Goal: Task Accomplishment & Management: Manage account settings

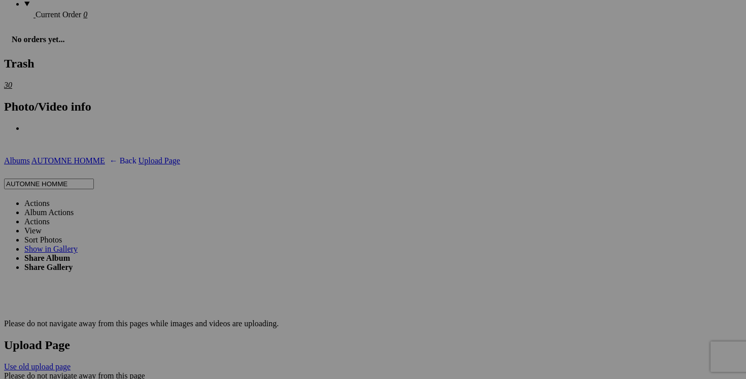
scroll to position [1834, 0]
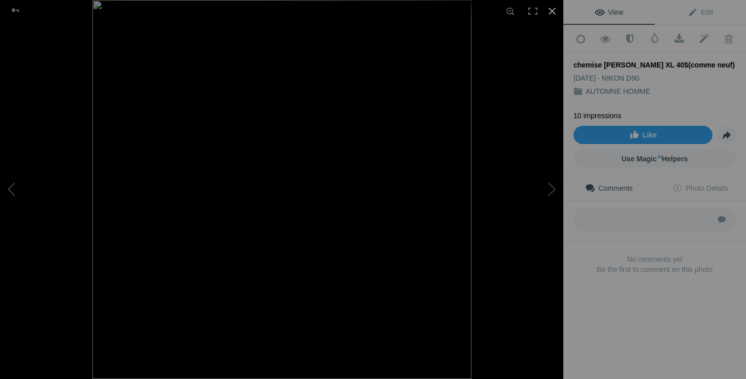
click at [554, 8] on div at bounding box center [552, 11] width 22 height 22
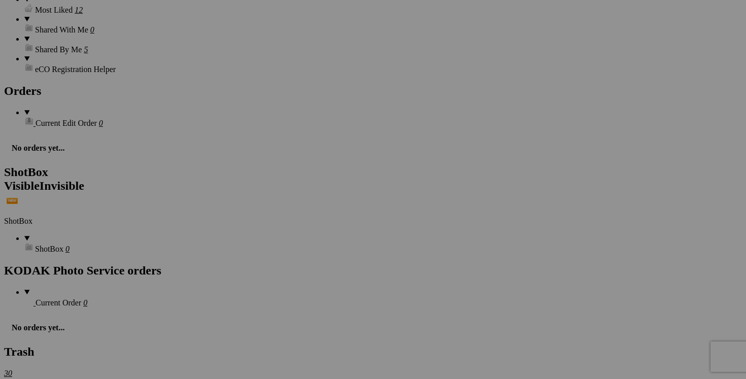
scroll to position [1516, 0]
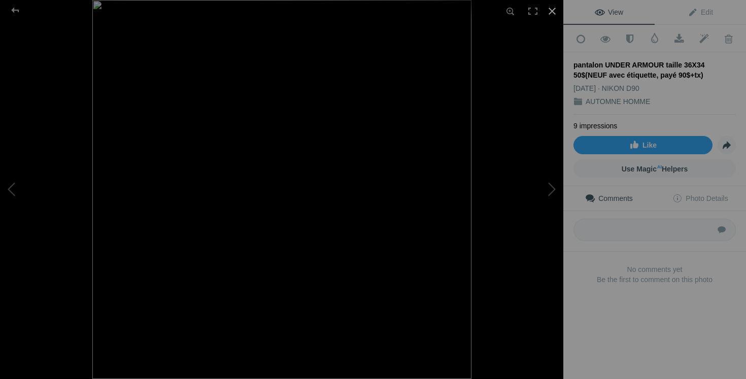
click at [551, 13] on div at bounding box center [552, 11] width 22 height 22
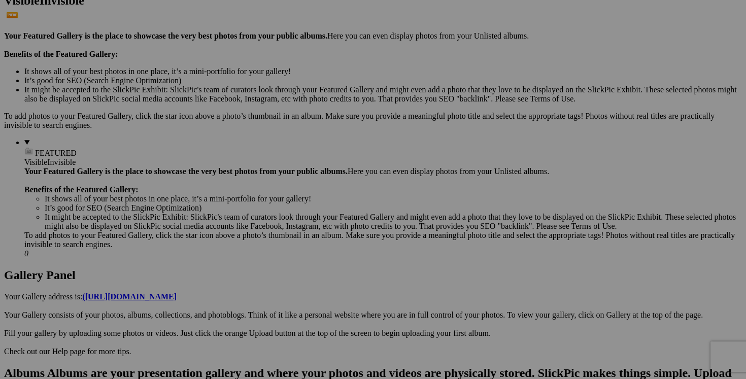
scroll to position [283, 0]
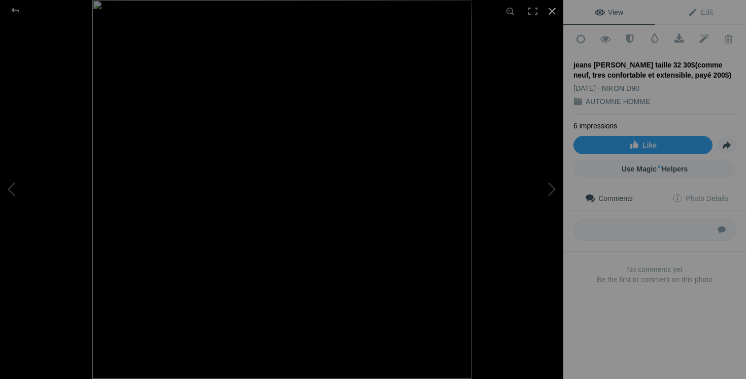
click at [551, 11] on div at bounding box center [552, 11] width 22 height 22
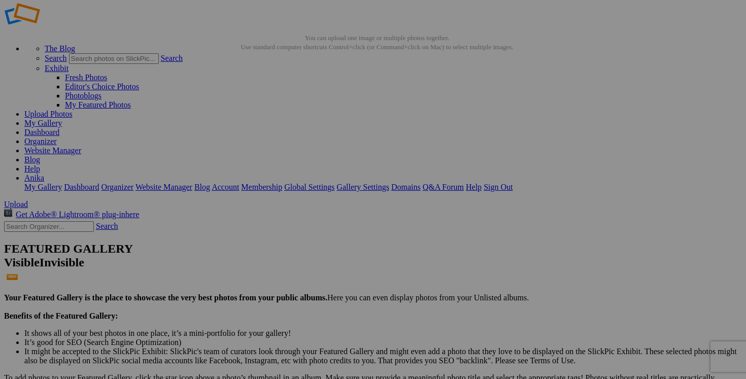
scroll to position [18, 0]
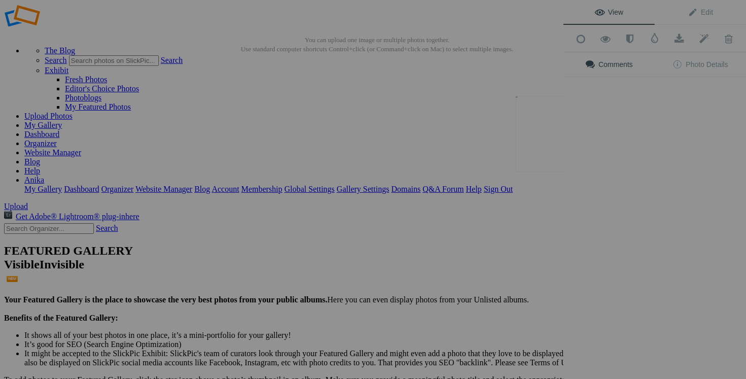
click at [528, 140] on button at bounding box center [525, 189] width 76 height 136
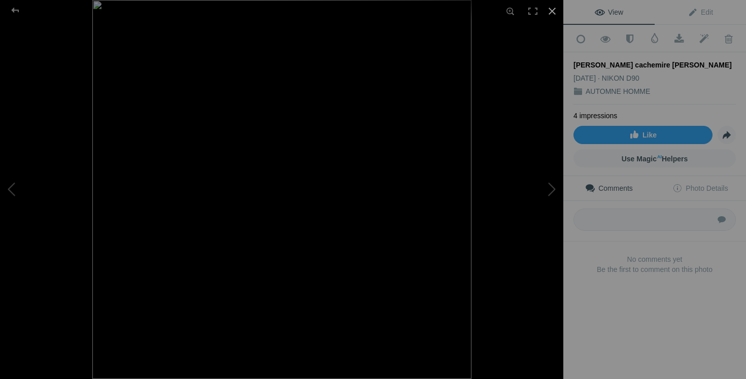
click at [553, 11] on div at bounding box center [552, 11] width 22 height 22
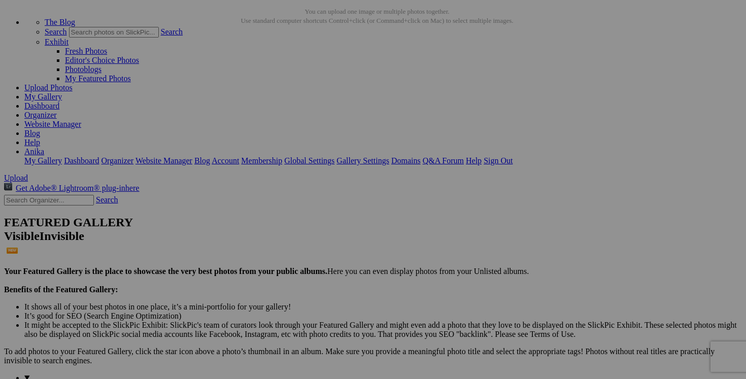
scroll to position [41, 0]
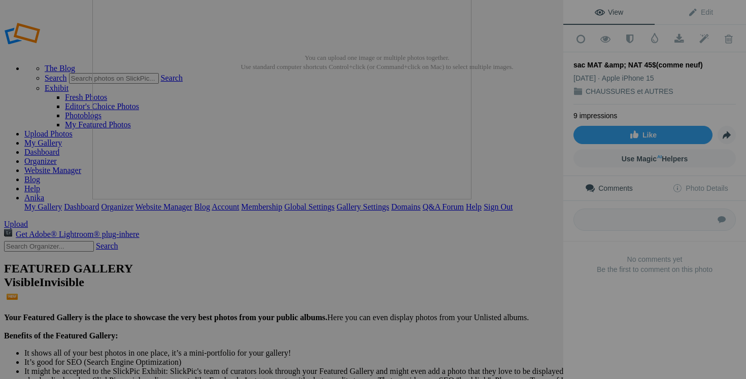
click at [542, 198] on button at bounding box center [525, 189] width 76 height 136
click at [528, 220] on button at bounding box center [525, 189] width 76 height 136
click at [534, 233] on button at bounding box center [525, 189] width 76 height 136
click at [523, 216] on button at bounding box center [525, 189] width 76 height 136
click at [532, 203] on button at bounding box center [525, 189] width 76 height 136
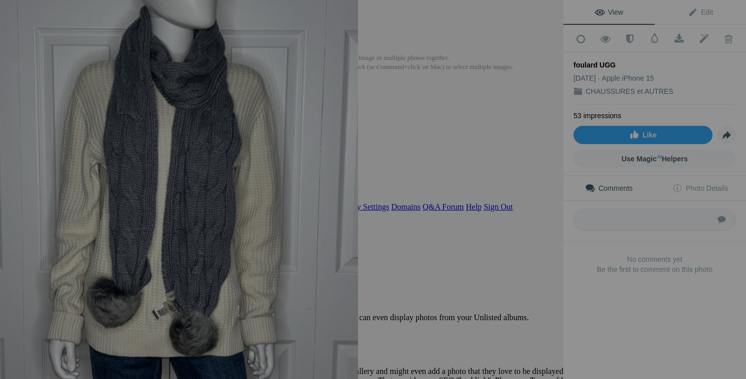
click at [539, 214] on button at bounding box center [525, 189] width 76 height 136
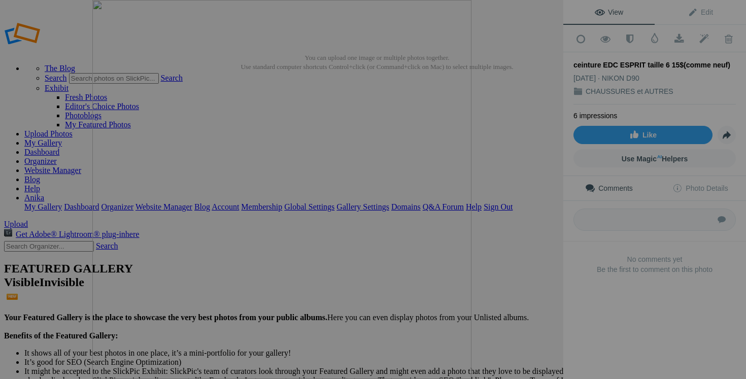
click at [545, 221] on button at bounding box center [525, 189] width 76 height 136
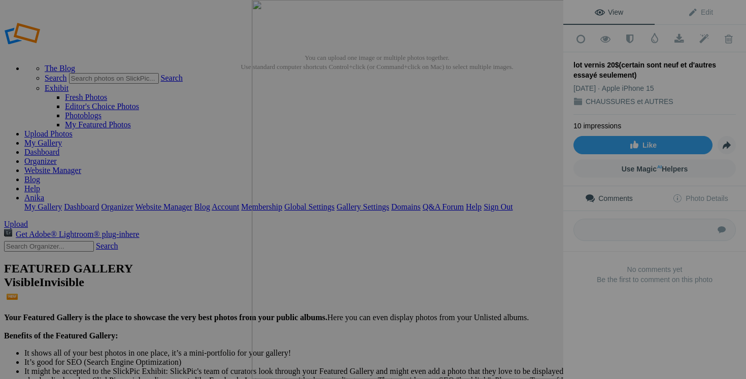
click at [550, 201] on button at bounding box center [525, 189] width 76 height 136
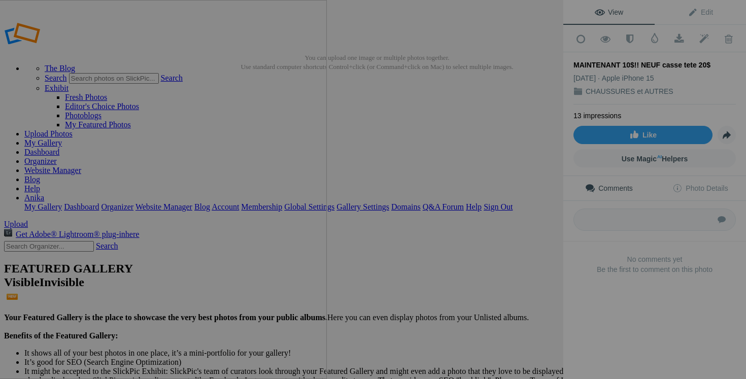
click at [528, 225] on button at bounding box center [525, 189] width 76 height 136
click at [496, 100] on div at bounding box center [351, 190] width 425 height 286
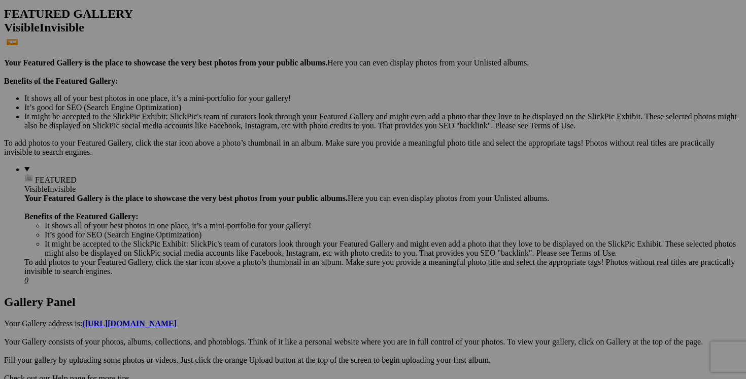
scroll to position [275, 0]
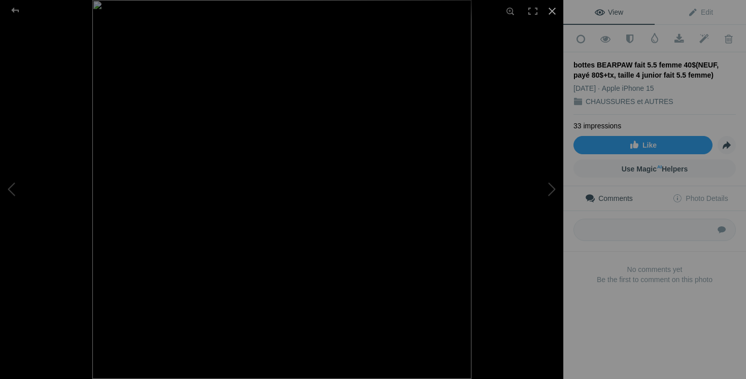
click at [549, 11] on div at bounding box center [552, 11] width 22 height 22
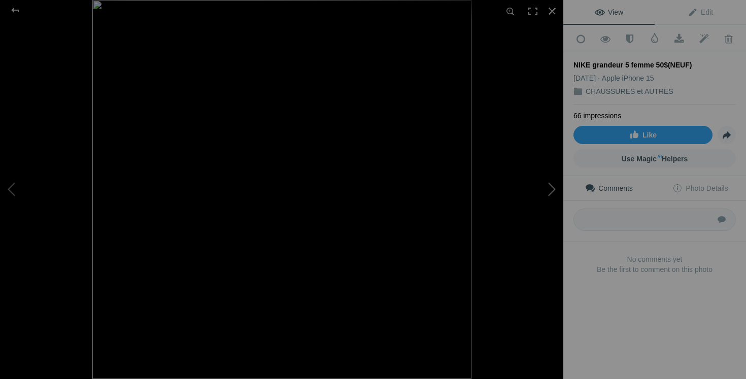
click at [548, 183] on button at bounding box center [525, 189] width 76 height 136
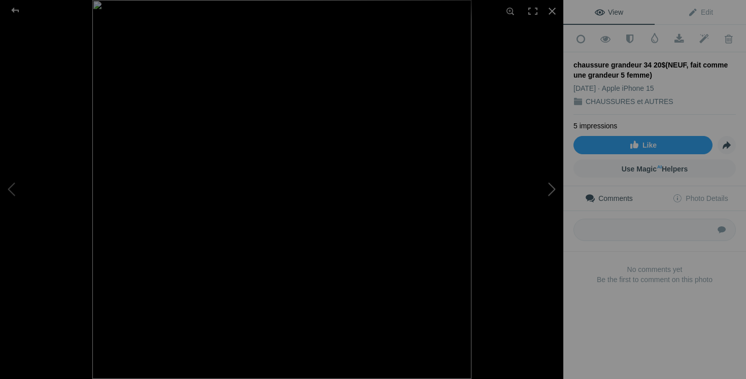
click at [542, 174] on button at bounding box center [525, 189] width 76 height 136
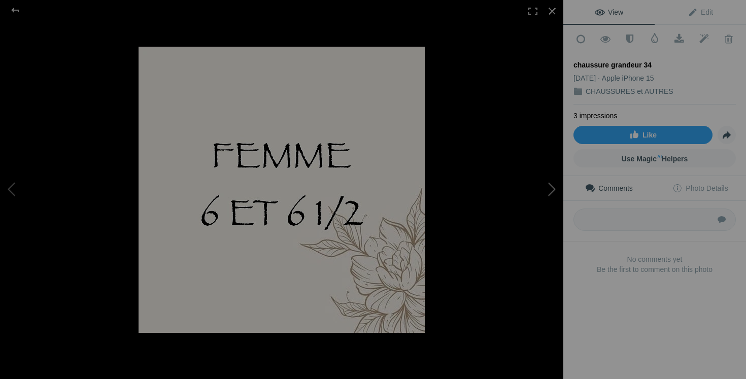
click at [542, 174] on button at bounding box center [525, 189] width 76 height 136
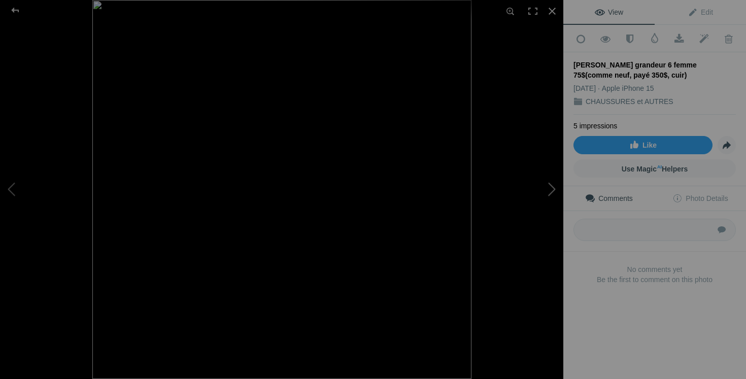
click at [534, 183] on button at bounding box center [525, 189] width 76 height 136
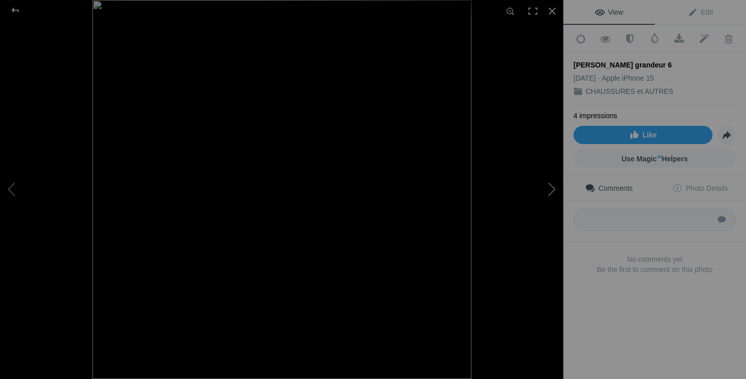
click at [534, 183] on button at bounding box center [525, 189] width 76 height 136
click at [543, 201] on button at bounding box center [525, 189] width 76 height 136
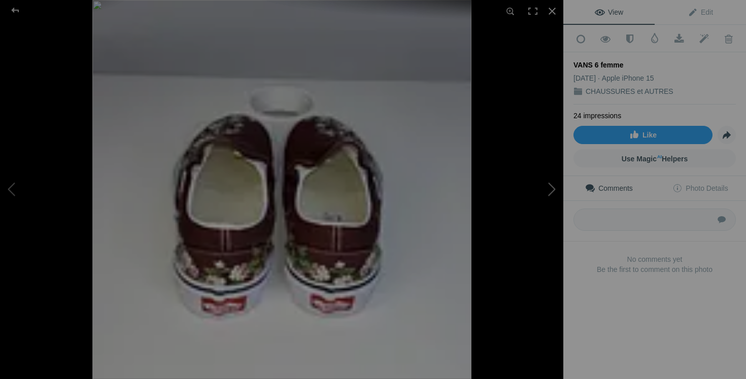
click at [543, 201] on button at bounding box center [525, 189] width 76 height 136
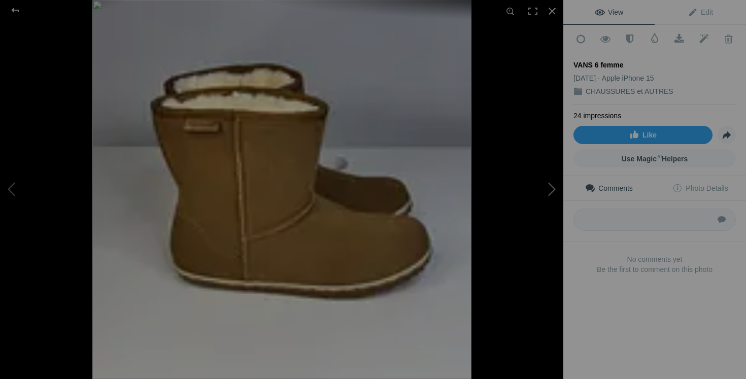
click at [543, 201] on button at bounding box center [525, 189] width 76 height 136
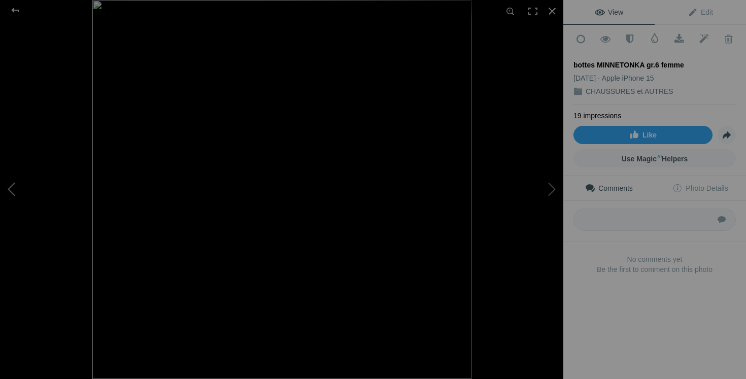
click at [30, 188] on button at bounding box center [38, 189] width 76 height 136
click at [548, 176] on button at bounding box center [525, 189] width 76 height 136
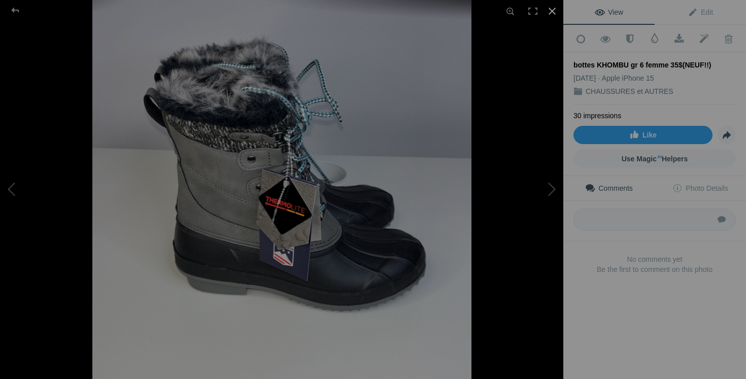
click at [550, 13] on div at bounding box center [552, 11] width 22 height 22
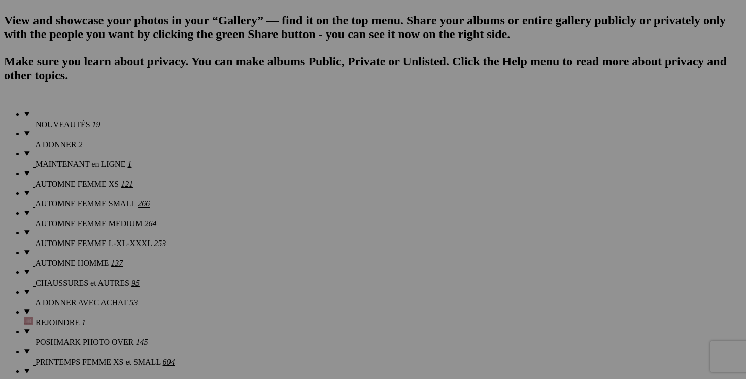
scroll to position [727, 0]
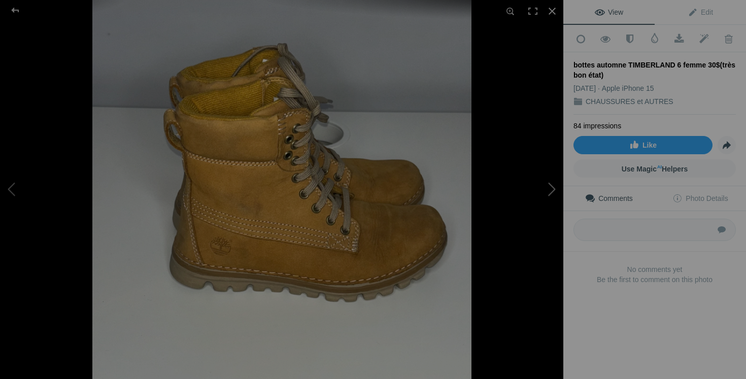
click at [548, 183] on button at bounding box center [525, 189] width 76 height 136
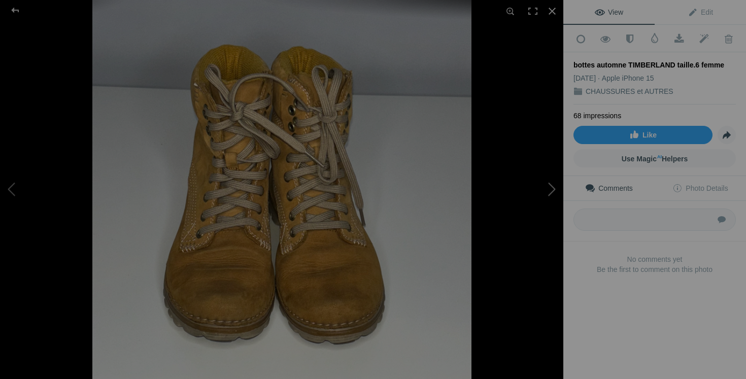
click at [548, 184] on button at bounding box center [525, 189] width 76 height 136
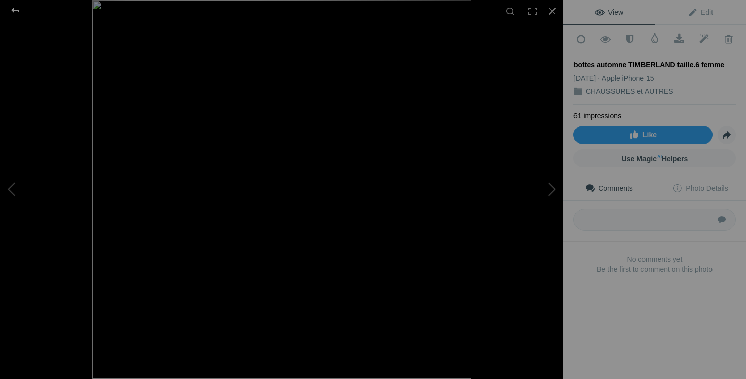
click at [12, 11] on div at bounding box center [15, 10] width 37 height 20
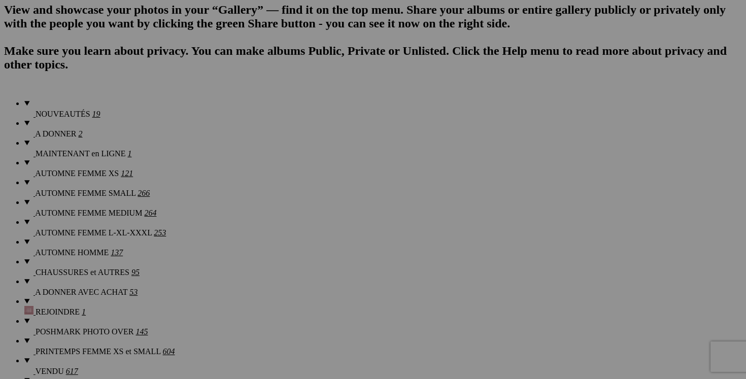
click at [305, 258] on span "Yes" at bounding box center [300, 256] width 12 height 9
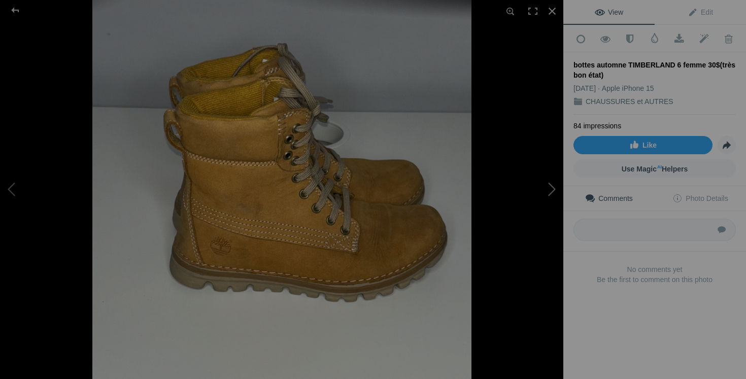
click at [547, 186] on button at bounding box center [525, 189] width 76 height 136
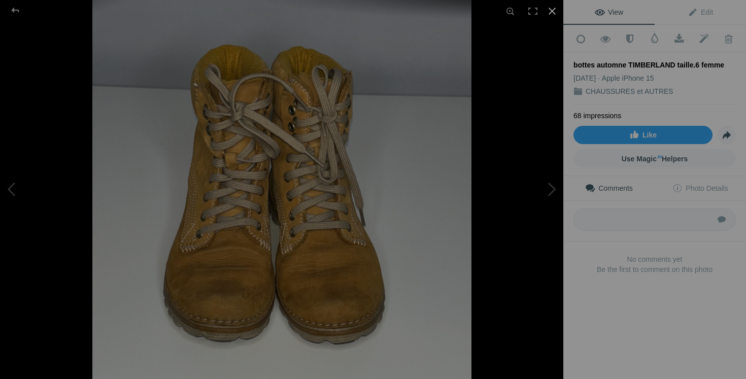
click at [555, 11] on div at bounding box center [552, 11] width 22 height 22
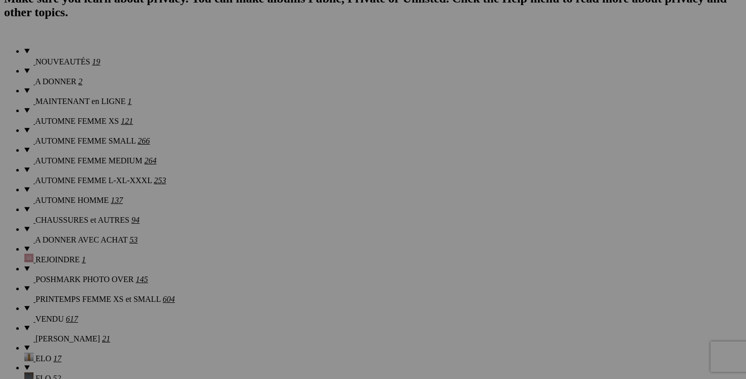
scroll to position [847, 0]
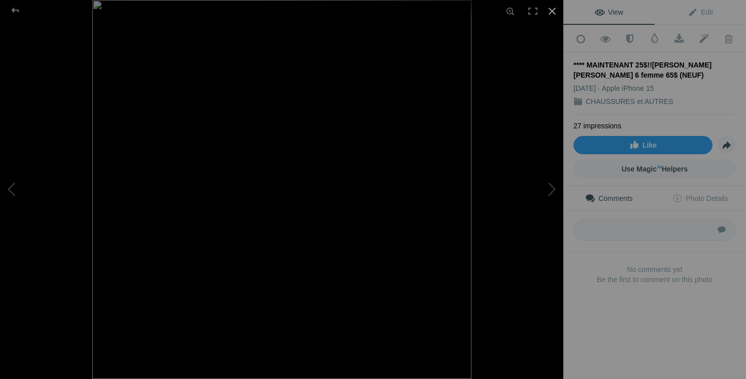
click at [554, 14] on div at bounding box center [552, 11] width 22 height 22
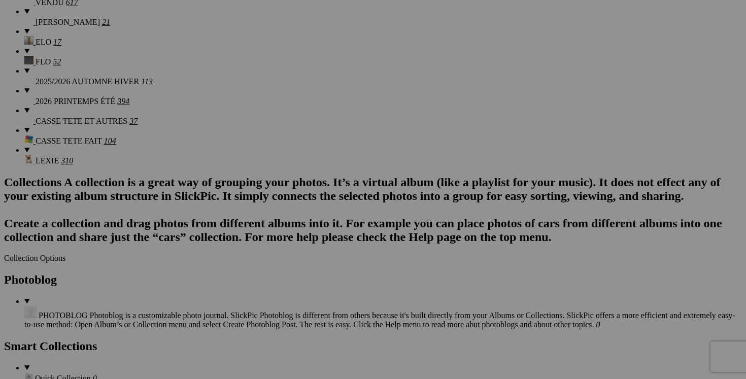
scroll to position [1099, 0]
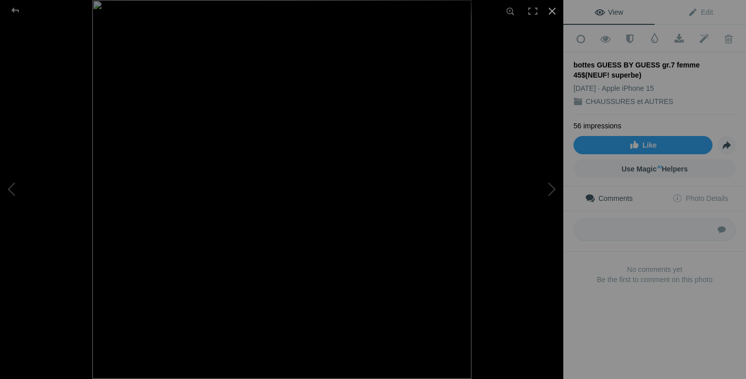
click at [553, 9] on div at bounding box center [552, 11] width 22 height 22
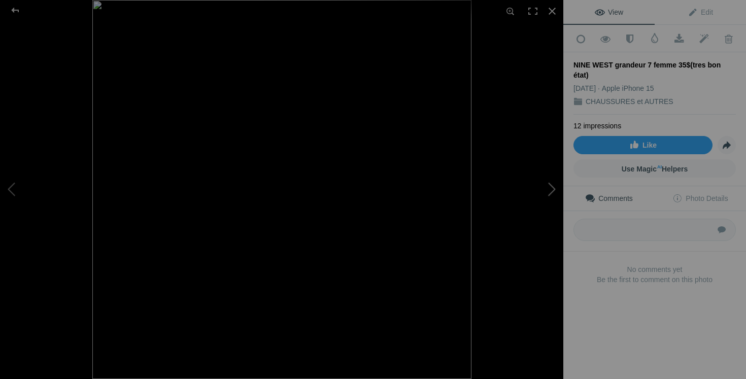
click at [544, 188] on button at bounding box center [525, 189] width 76 height 136
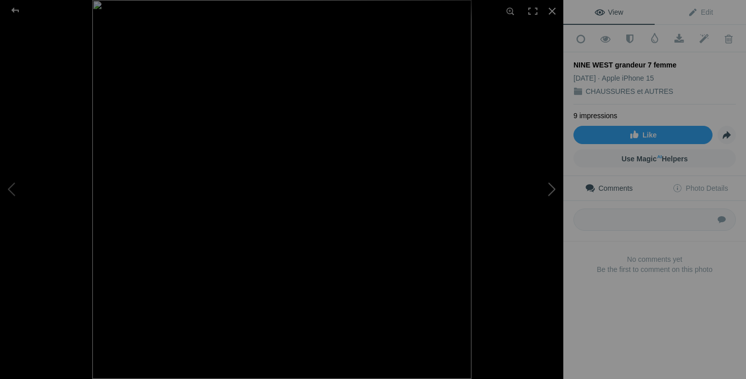
click at [544, 188] on button at bounding box center [525, 189] width 76 height 136
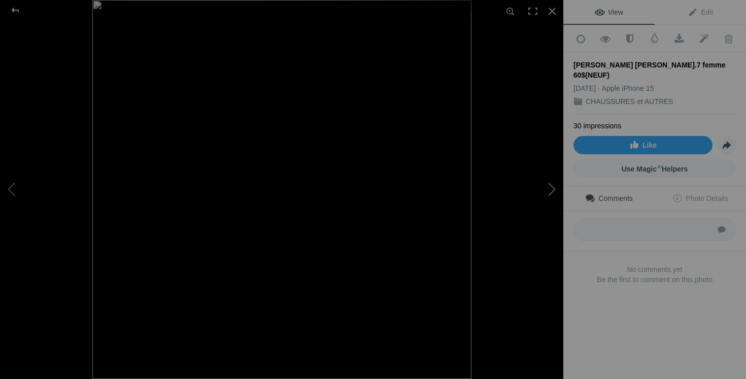
click at [546, 197] on button at bounding box center [525, 189] width 76 height 136
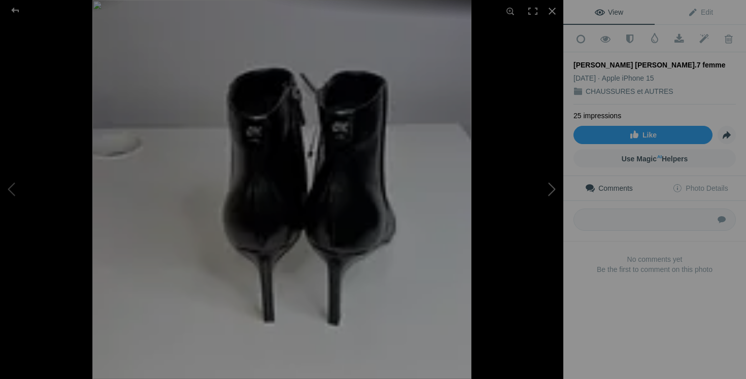
click at [546, 197] on button at bounding box center [525, 189] width 76 height 136
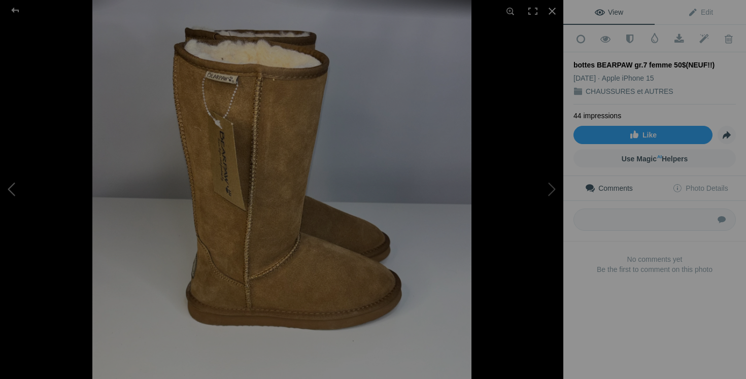
click at [16, 192] on button at bounding box center [38, 189] width 76 height 136
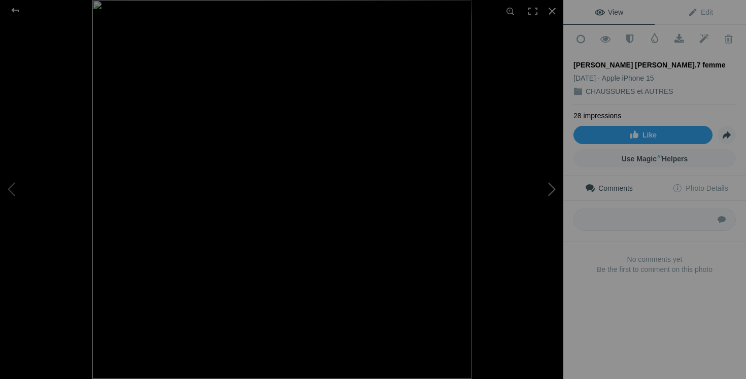
click at [545, 192] on button at bounding box center [525, 189] width 76 height 136
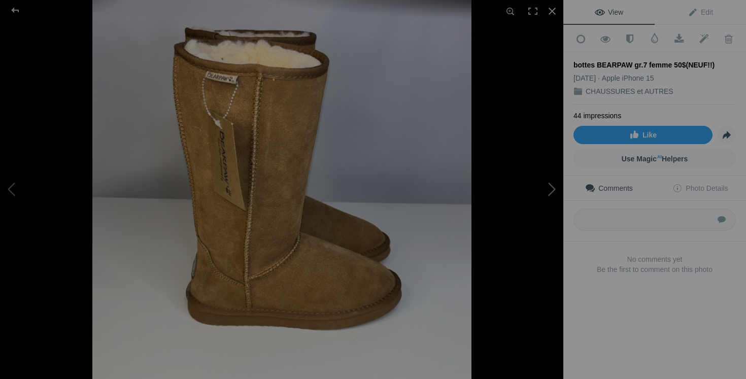
click at [547, 188] on button at bounding box center [525, 189] width 76 height 136
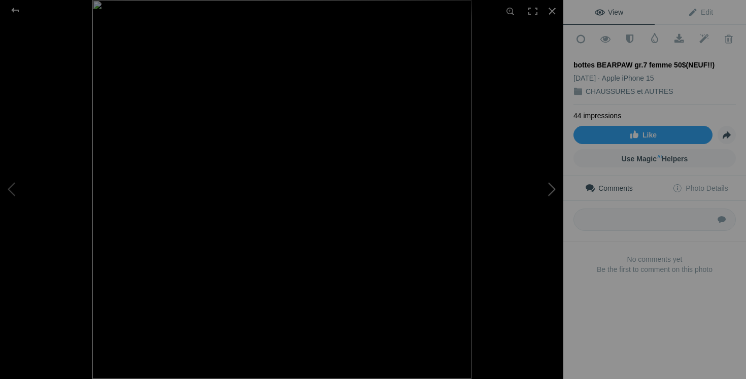
click at [547, 188] on button at bounding box center [525, 189] width 76 height 136
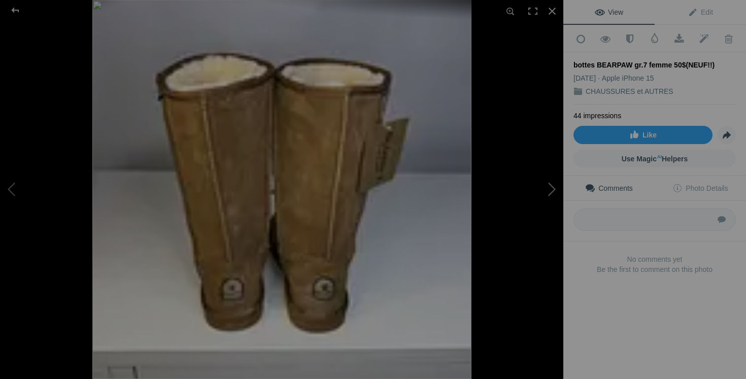
click at [547, 188] on button at bounding box center [525, 189] width 76 height 136
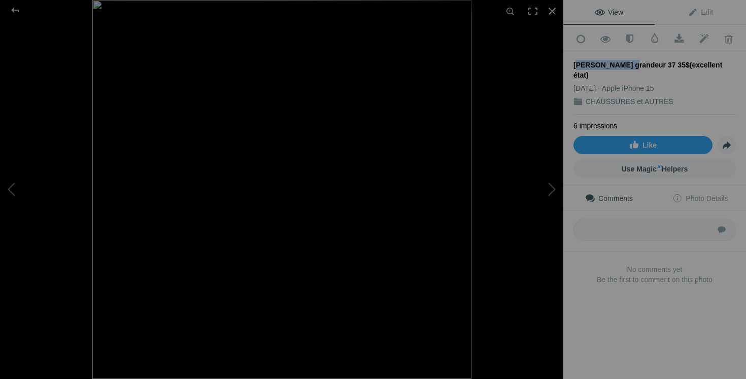
drag, startPoint x: 631, startPoint y: 62, endPoint x: 574, endPoint y: 58, distance: 56.4
click at [574, 60] on div "MATTEO BERTONI grandeur 37 35$(excellent état)" at bounding box center [654, 70] width 162 height 20
copy div "MATTEO BERTONI"
click at [553, 183] on button at bounding box center [525, 189] width 76 height 136
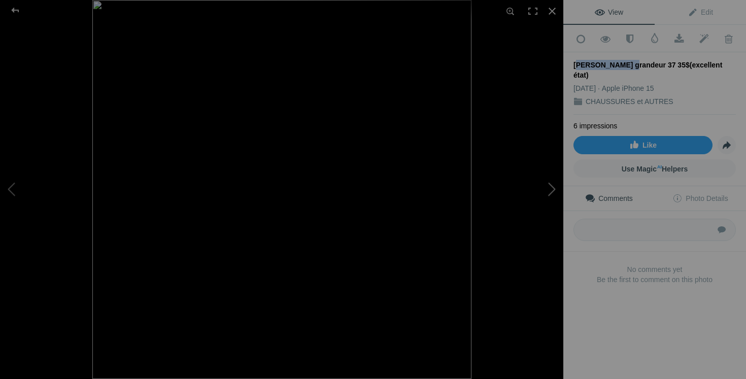
click at [553, 183] on button at bounding box center [525, 189] width 76 height 136
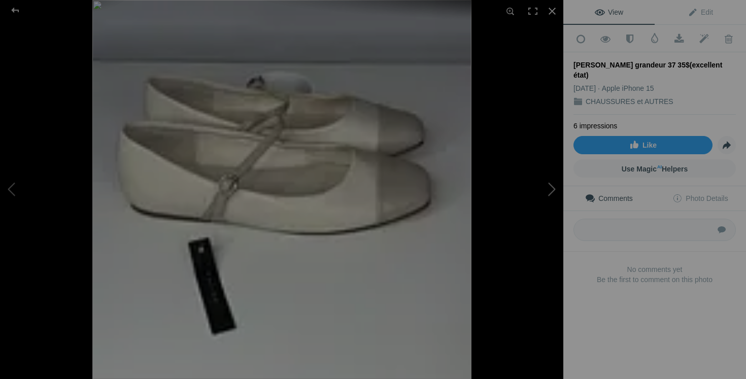
click at [553, 183] on button at bounding box center [525, 189] width 76 height 136
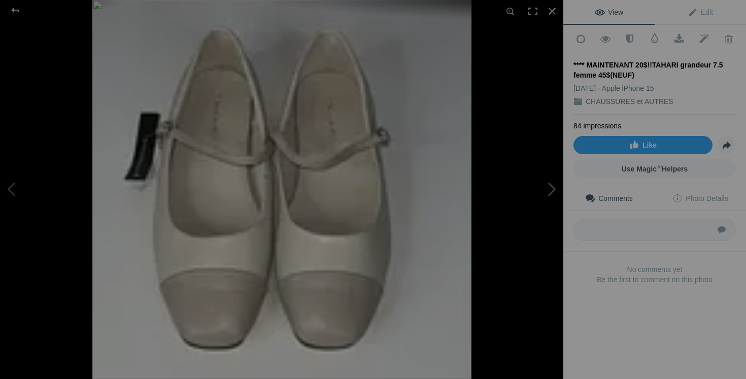
click at [553, 183] on button at bounding box center [525, 189] width 76 height 136
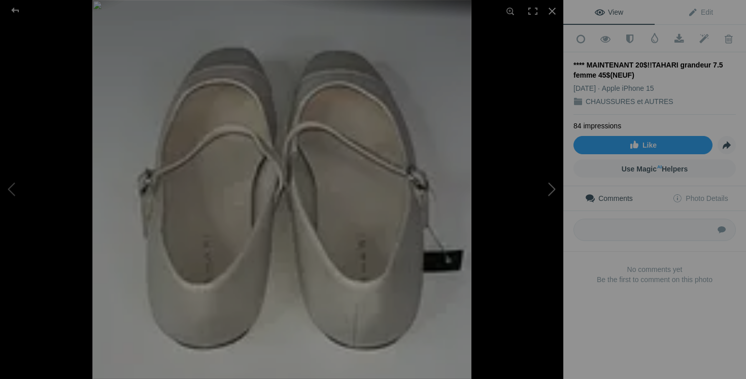
click at [553, 183] on button at bounding box center [525, 189] width 76 height 136
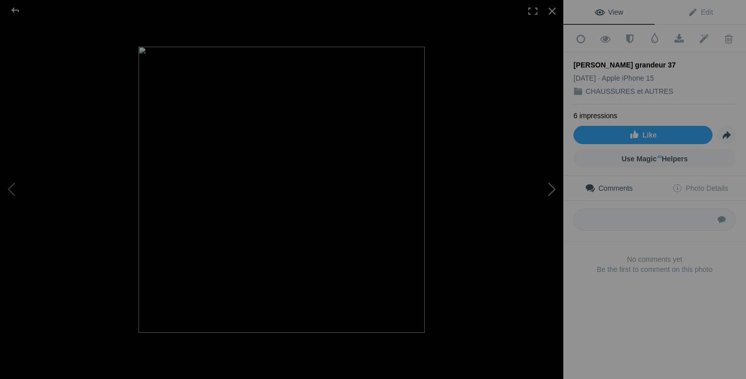
click at [553, 183] on button at bounding box center [525, 189] width 76 height 136
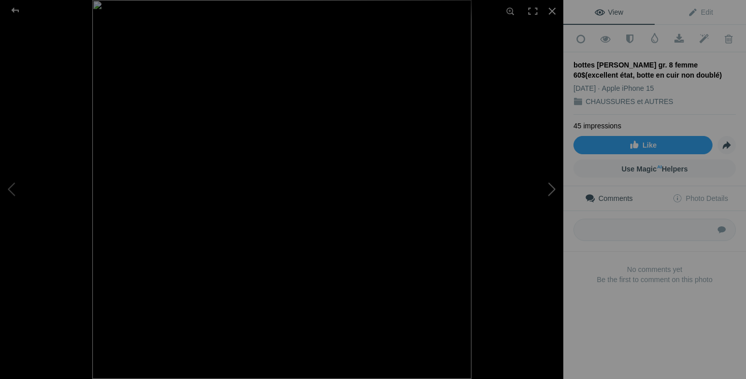
click at [539, 180] on button at bounding box center [525, 189] width 76 height 136
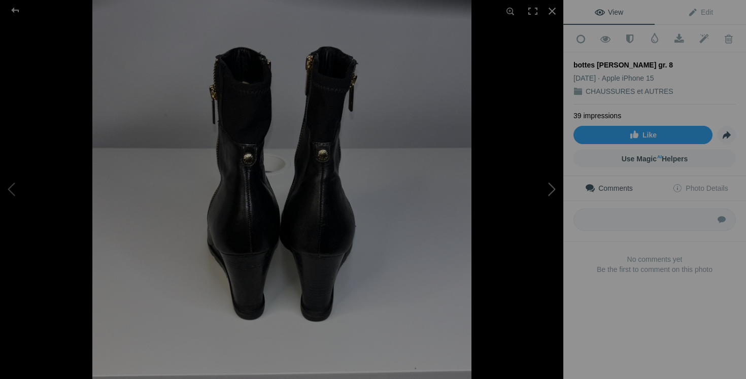
click at [539, 180] on button at bounding box center [525, 189] width 76 height 136
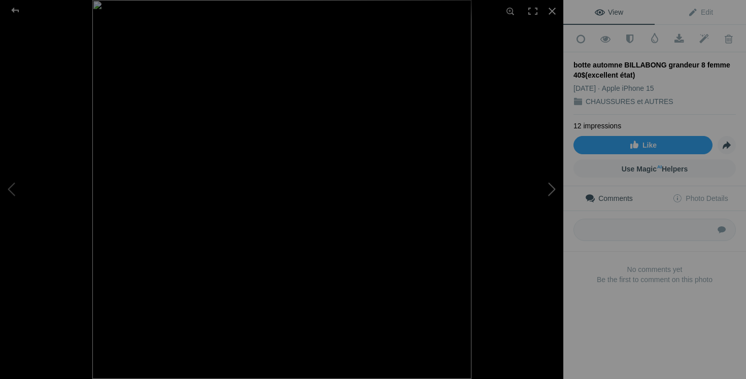
click at [545, 184] on button at bounding box center [525, 189] width 76 height 136
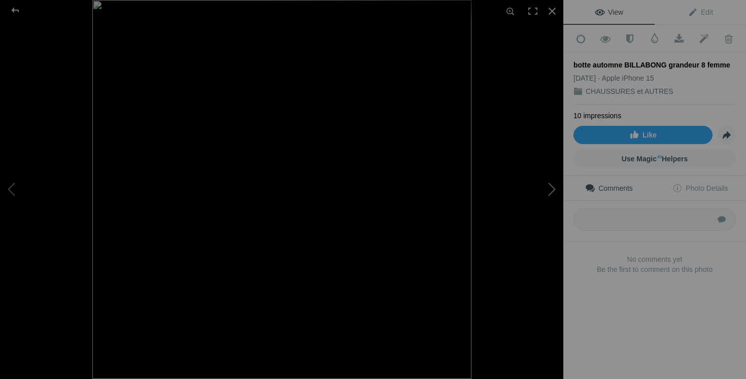
click at [545, 184] on button at bounding box center [525, 189] width 76 height 136
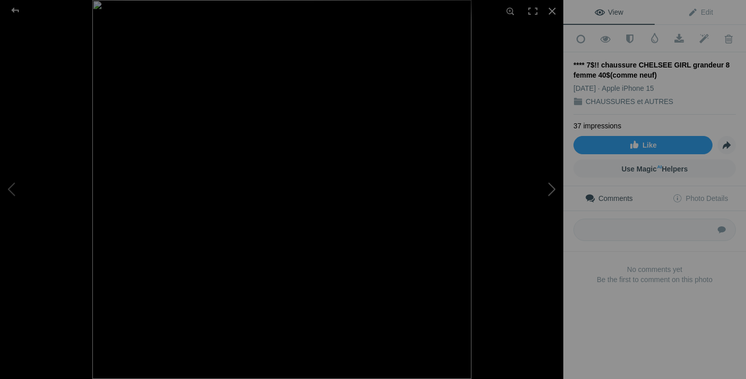
click at [541, 187] on button at bounding box center [525, 189] width 76 height 136
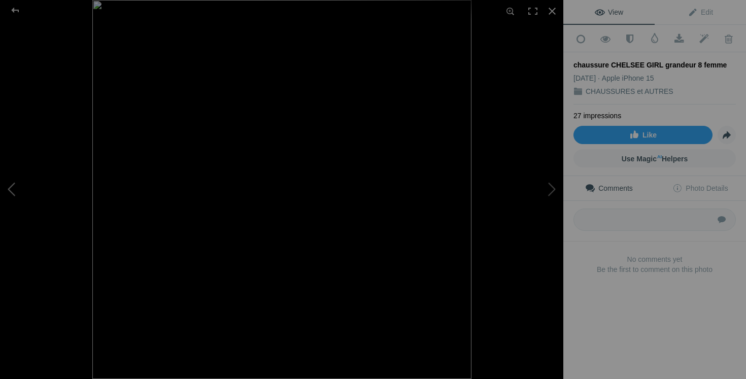
click at [27, 189] on button at bounding box center [38, 189] width 76 height 136
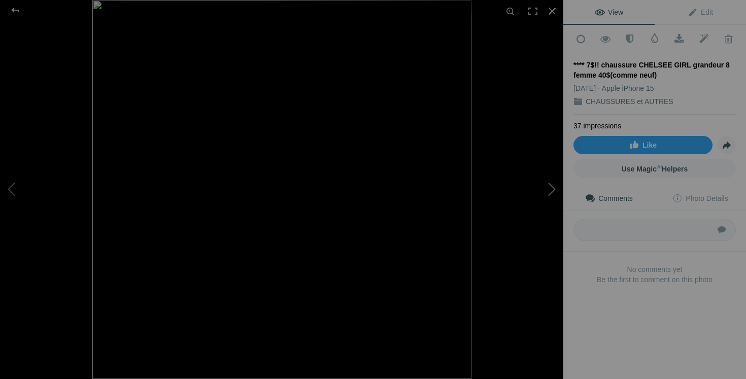
click at [542, 192] on button at bounding box center [525, 189] width 76 height 136
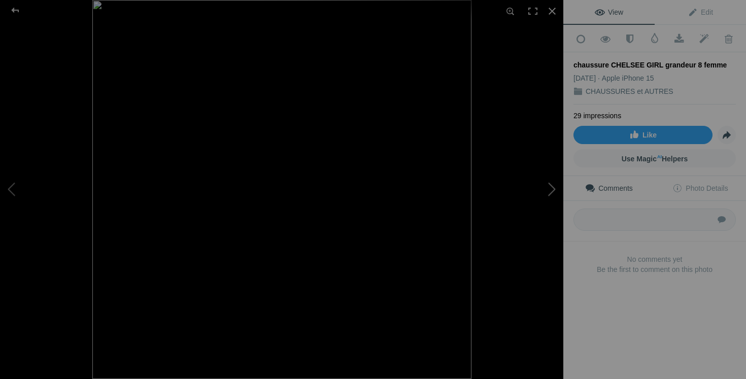
click at [542, 192] on button at bounding box center [525, 189] width 76 height 136
click at [16, 183] on button at bounding box center [38, 189] width 76 height 136
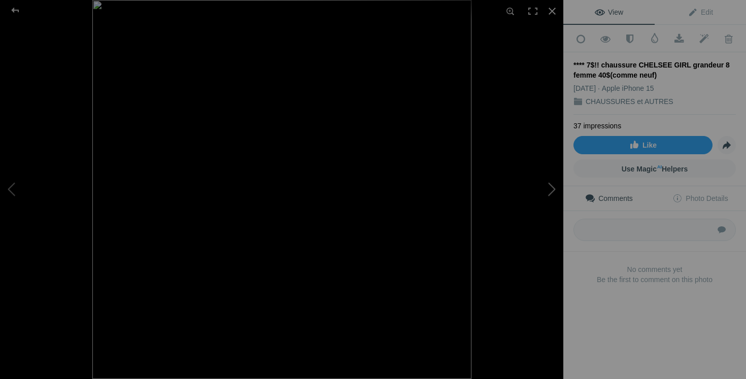
click at [544, 192] on button at bounding box center [525, 189] width 76 height 136
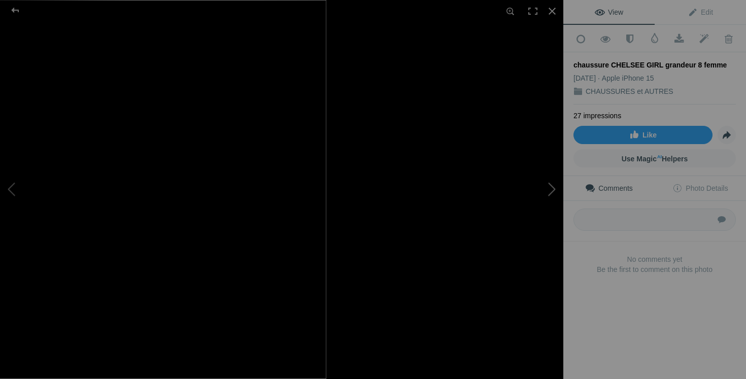
click at [542, 183] on button at bounding box center [525, 189] width 76 height 136
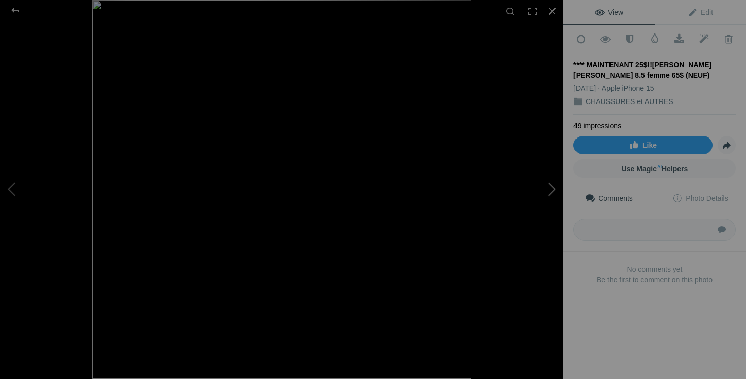
click at [542, 183] on button at bounding box center [525, 189] width 76 height 136
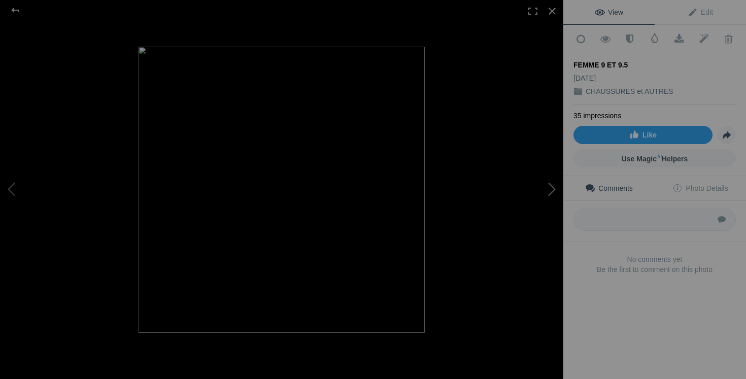
click at [542, 183] on button at bounding box center [525, 189] width 76 height 136
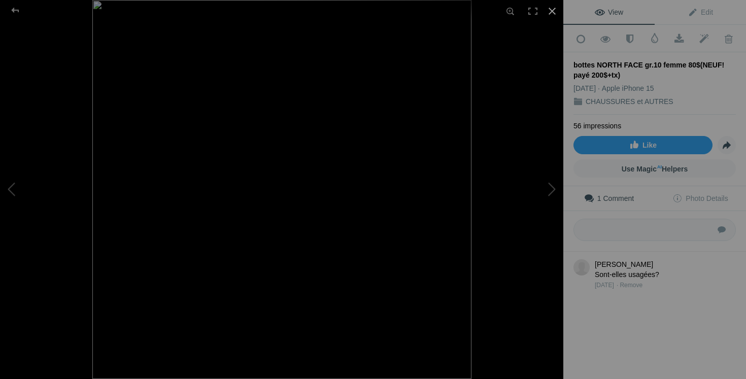
click at [554, 10] on div at bounding box center [552, 11] width 22 height 22
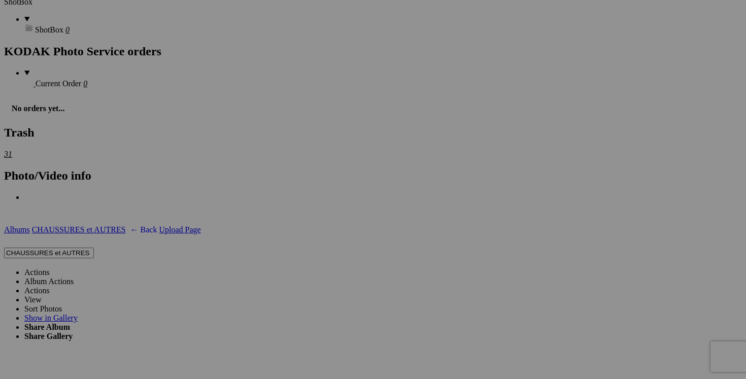
scroll to position [1770, 0]
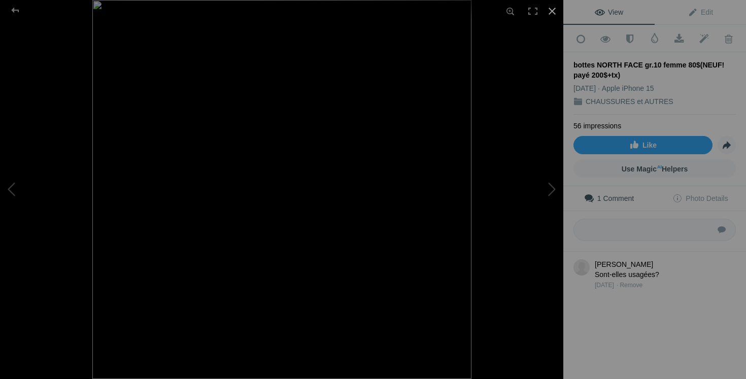
click at [547, 8] on div at bounding box center [552, 11] width 22 height 22
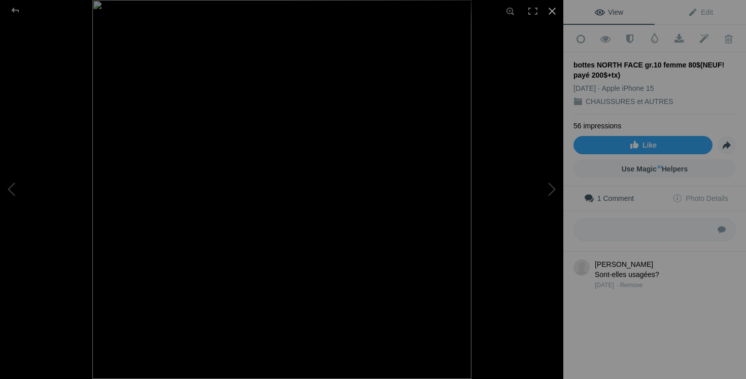
click at [549, 13] on div at bounding box center [552, 11] width 22 height 22
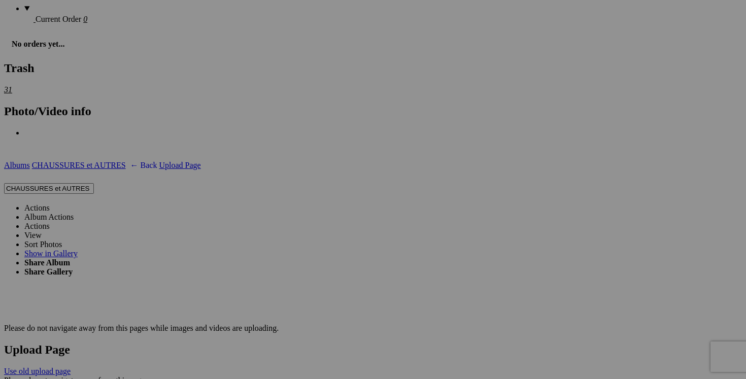
scroll to position [1836, 0]
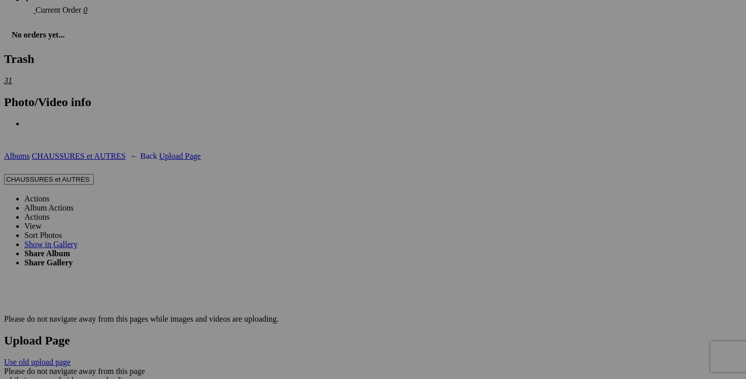
drag, startPoint x: 476, startPoint y: 310, endPoint x: 423, endPoint y: 309, distance: 53.3
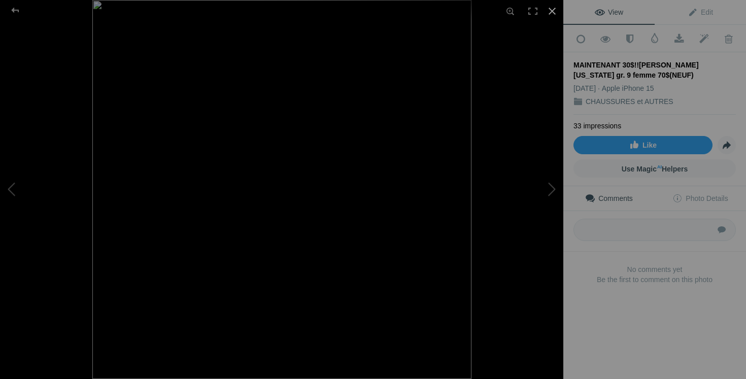
click at [551, 14] on div at bounding box center [552, 11] width 22 height 22
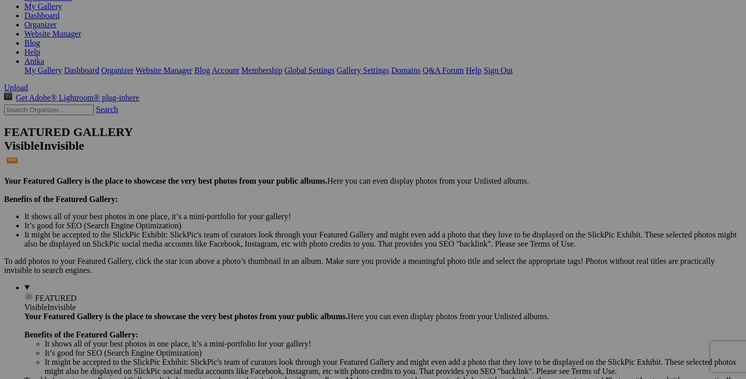
scroll to position [135, 0]
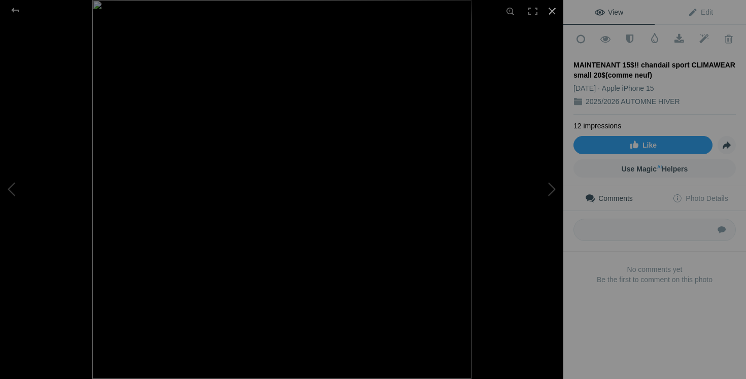
scroll to position [574, 0]
click at [556, 11] on div at bounding box center [552, 11] width 22 height 22
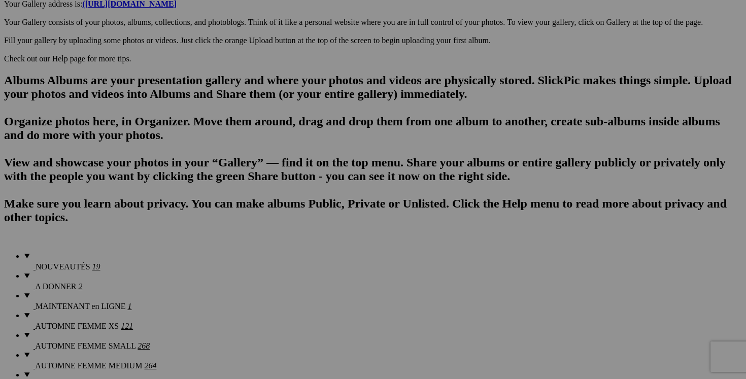
click at [305, 261] on span "Yes" at bounding box center [300, 265] width 12 height 9
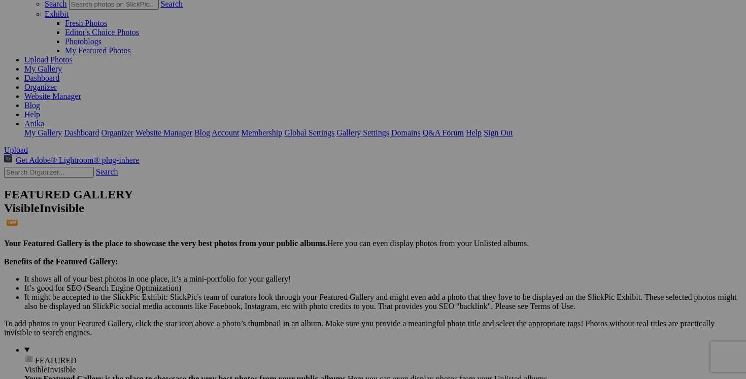
scroll to position [0, 0]
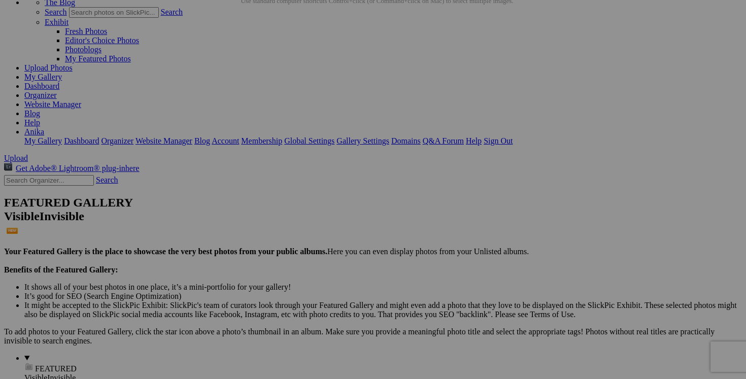
scroll to position [69, 0]
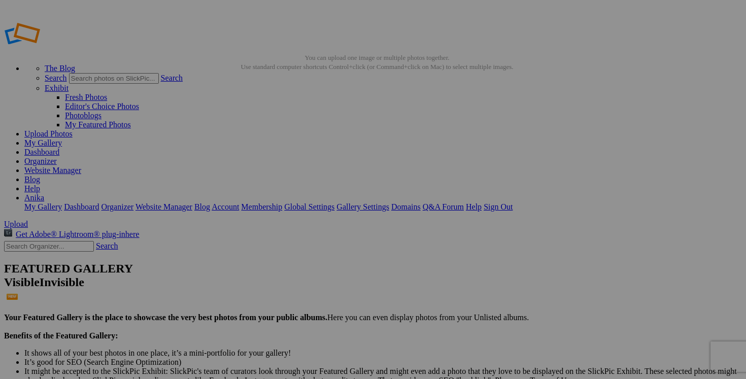
type input "2025/2026 AUTOMNE HIVER"
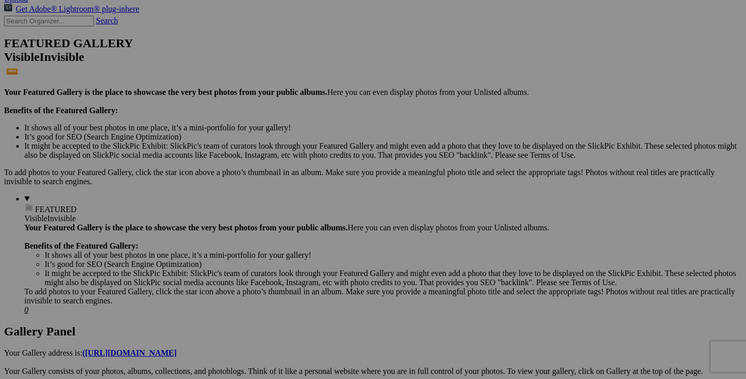
scroll to position [231, 0]
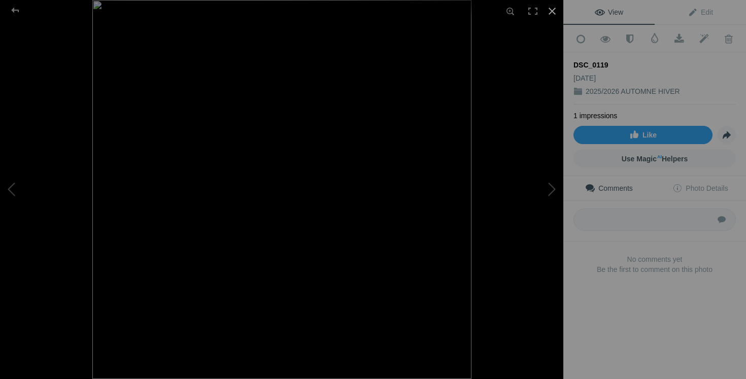
click at [553, 11] on div at bounding box center [552, 11] width 22 height 22
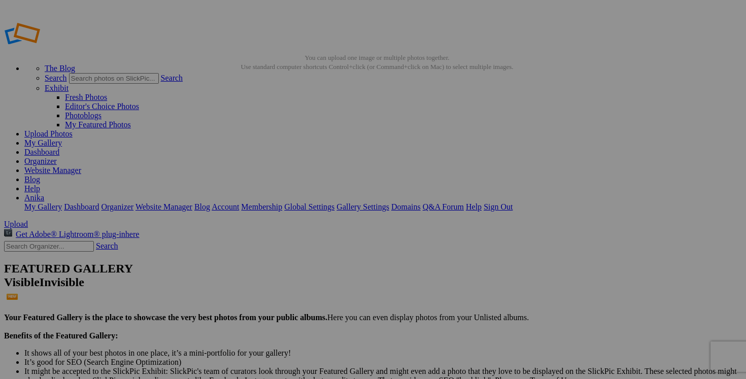
type input "2025/2026 AUTOMNE HIVER"
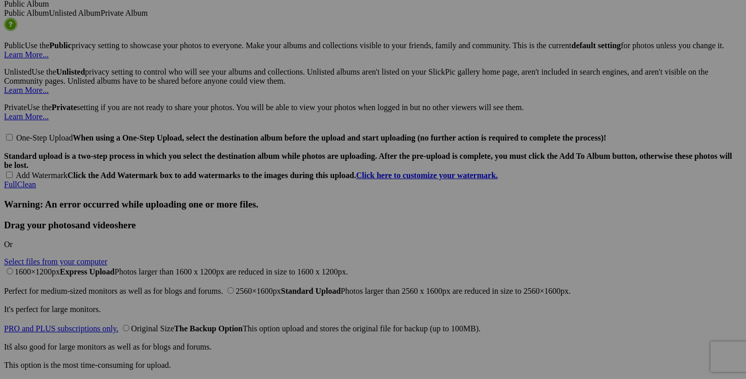
scroll to position [2364, 0]
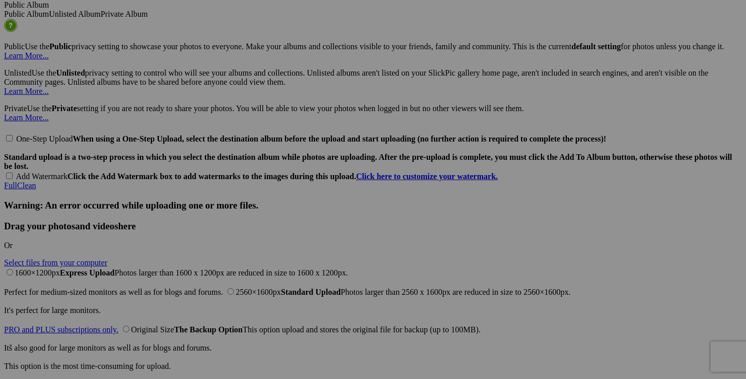
click at [305, 261] on span "Yes" at bounding box center [300, 265] width 12 height 9
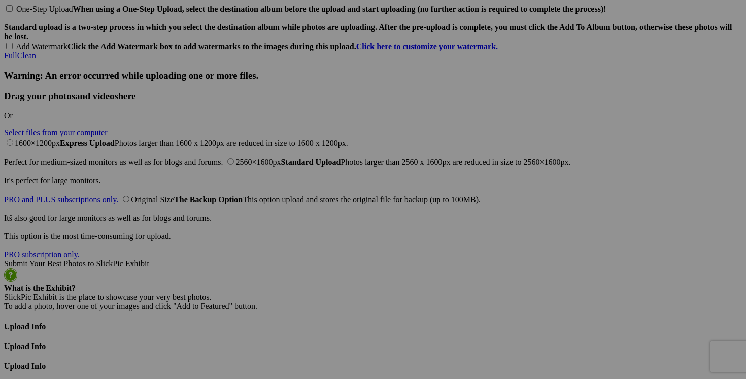
scroll to position [2503, 0]
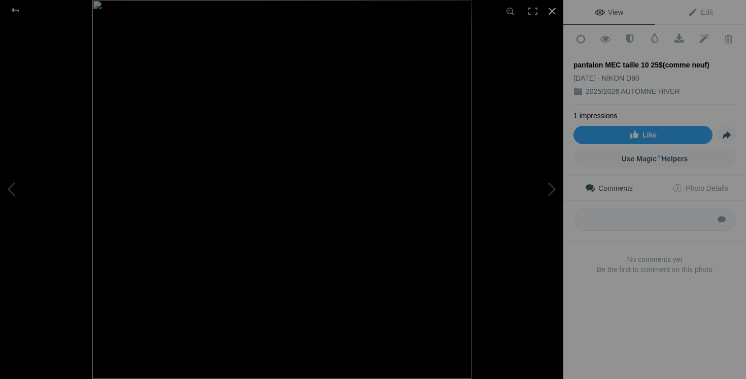
click at [550, 14] on div at bounding box center [552, 11] width 22 height 22
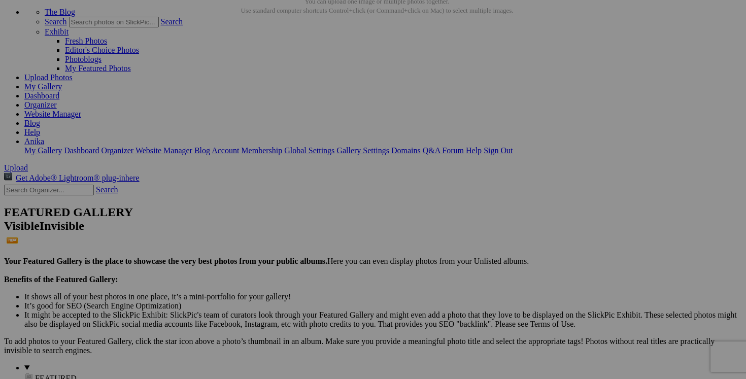
scroll to position [0, 0]
